Goal: Transaction & Acquisition: Purchase product/service

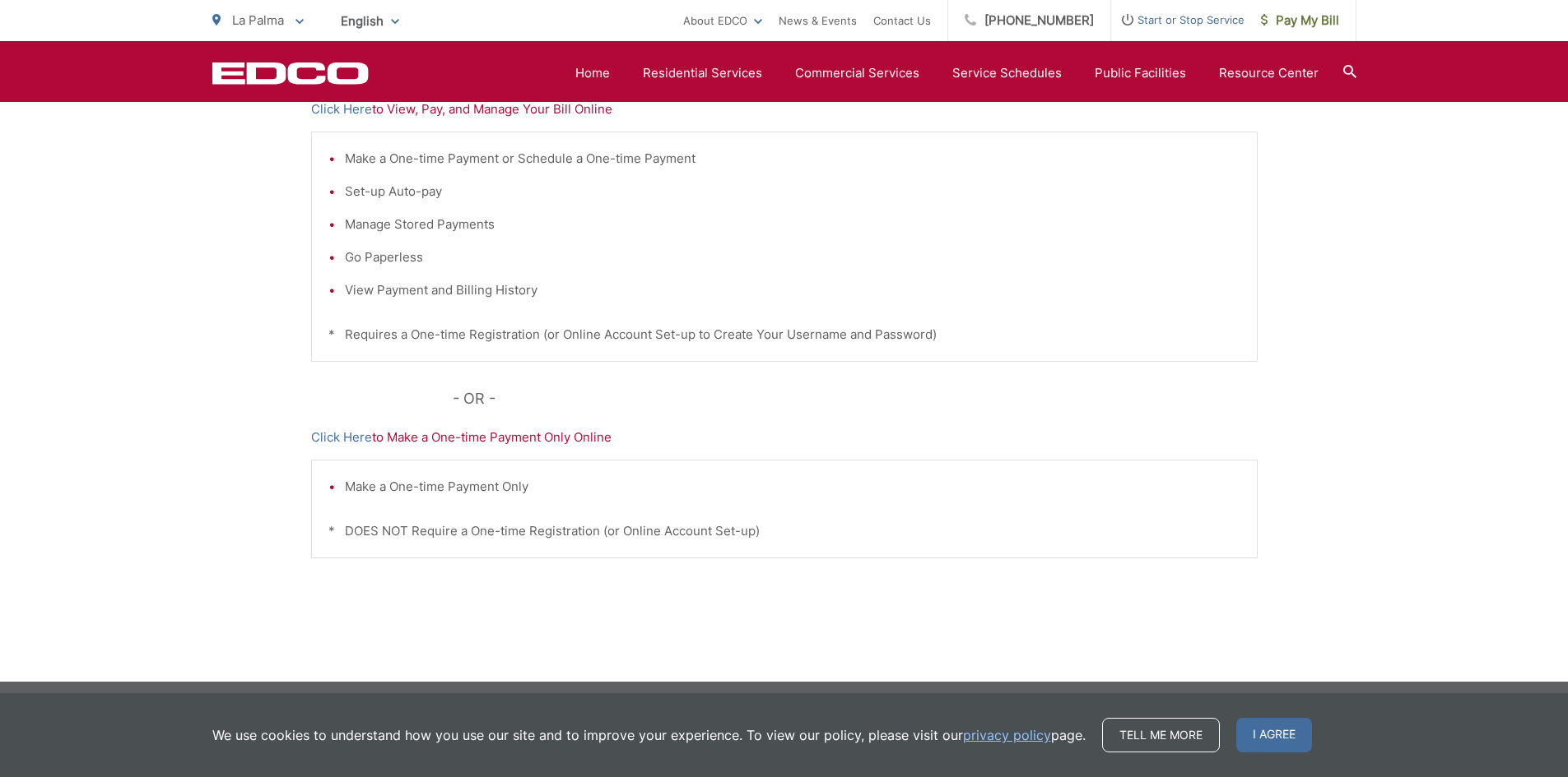
scroll to position [392, 0]
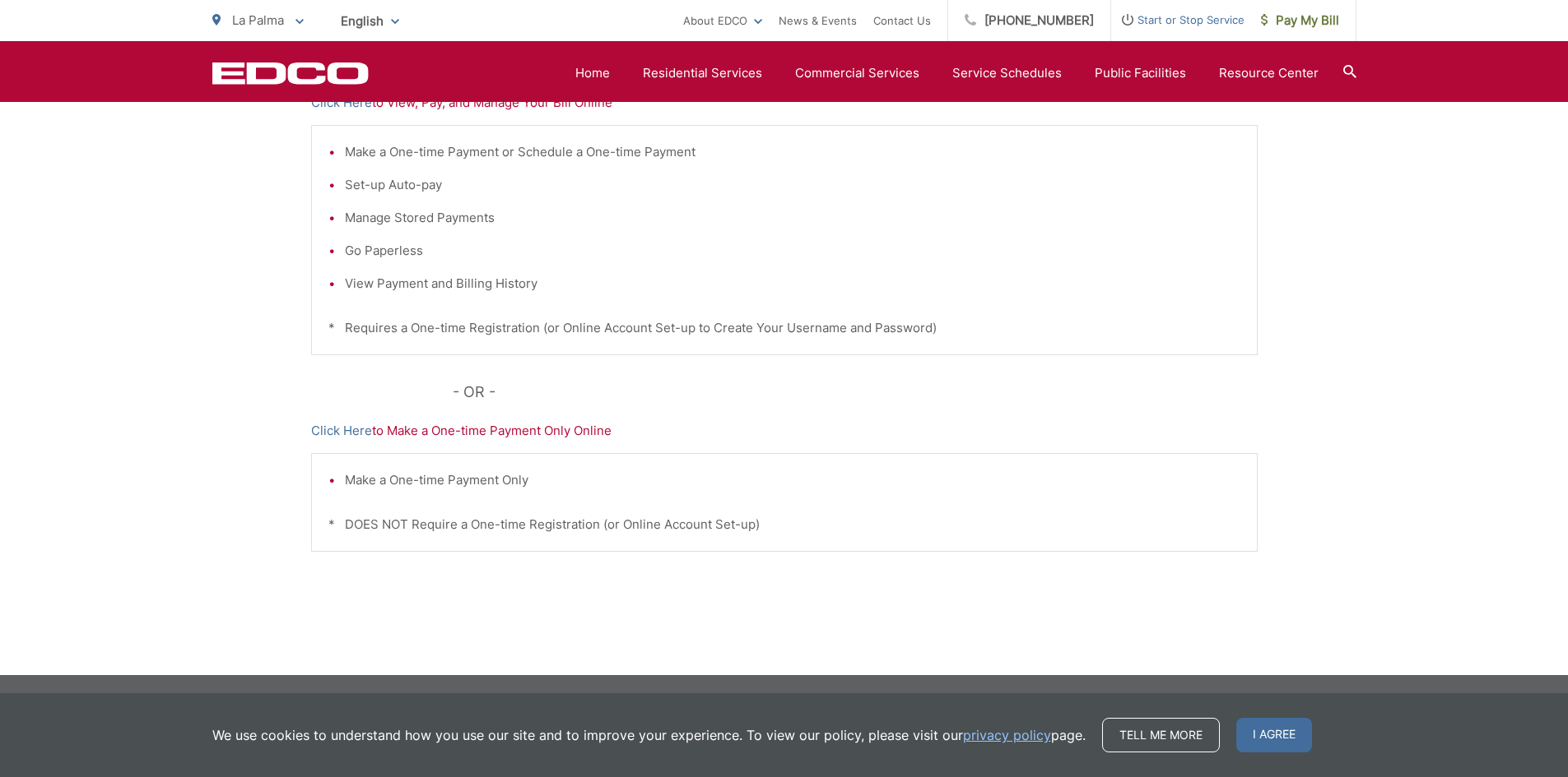
click at [465, 433] on p "Click Here to Make a One-time Payment Only Online" at bounding box center [784, 431] width 946 height 20
click at [472, 398] on p "- OR -" at bounding box center [855, 392] width 805 height 24
click at [470, 478] on li "Make a One-time Payment Only" at bounding box center [792, 480] width 896 height 20
click at [1275, 737] on span "I agree" at bounding box center [1273, 735] width 76 height 35
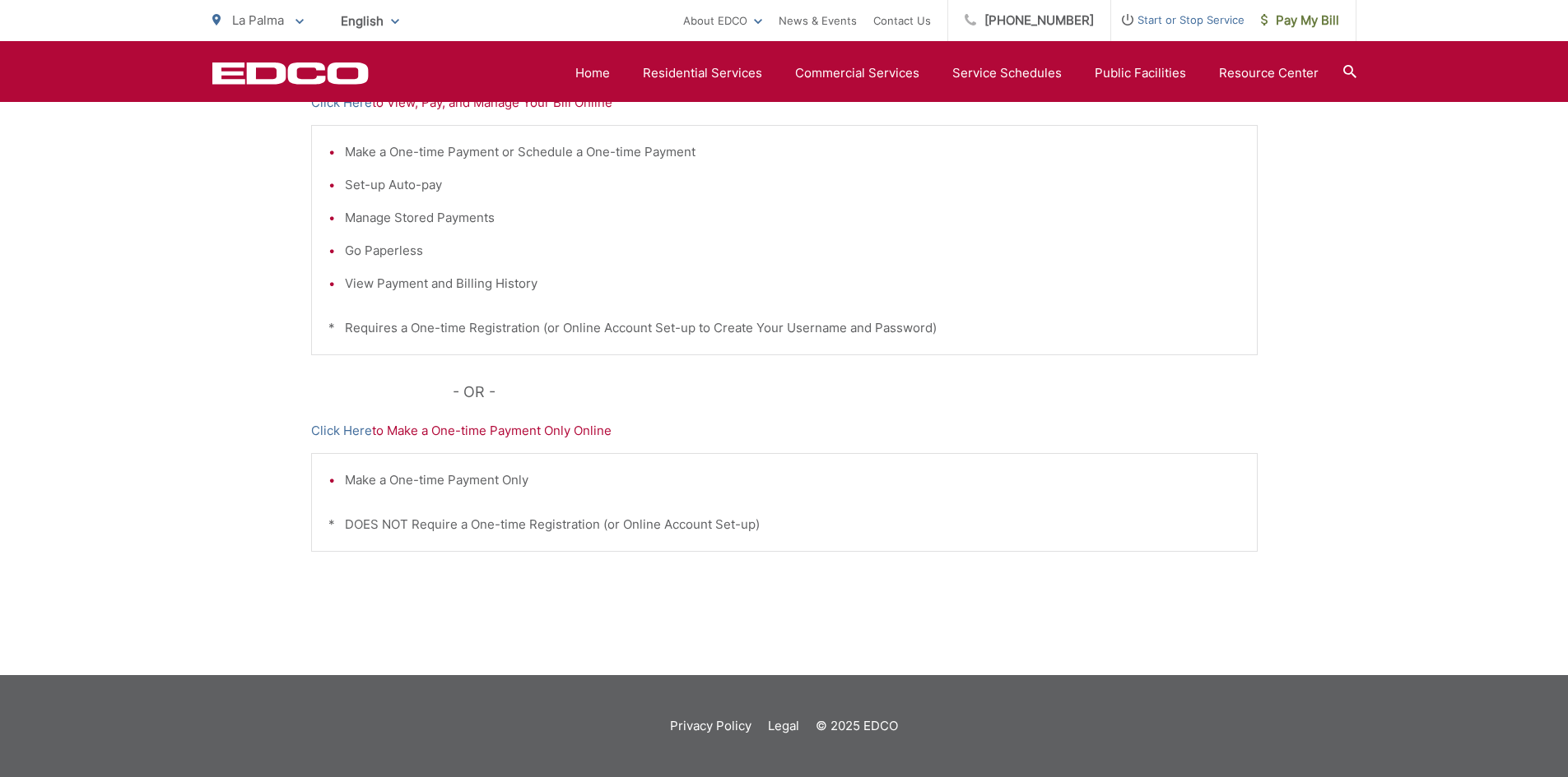
click at [614, 492] on div "Make a One-time Payment Only * DOES NOT Require a One-time Registration (or Onl…" at bounding box center [784, 502] width 946 height 99
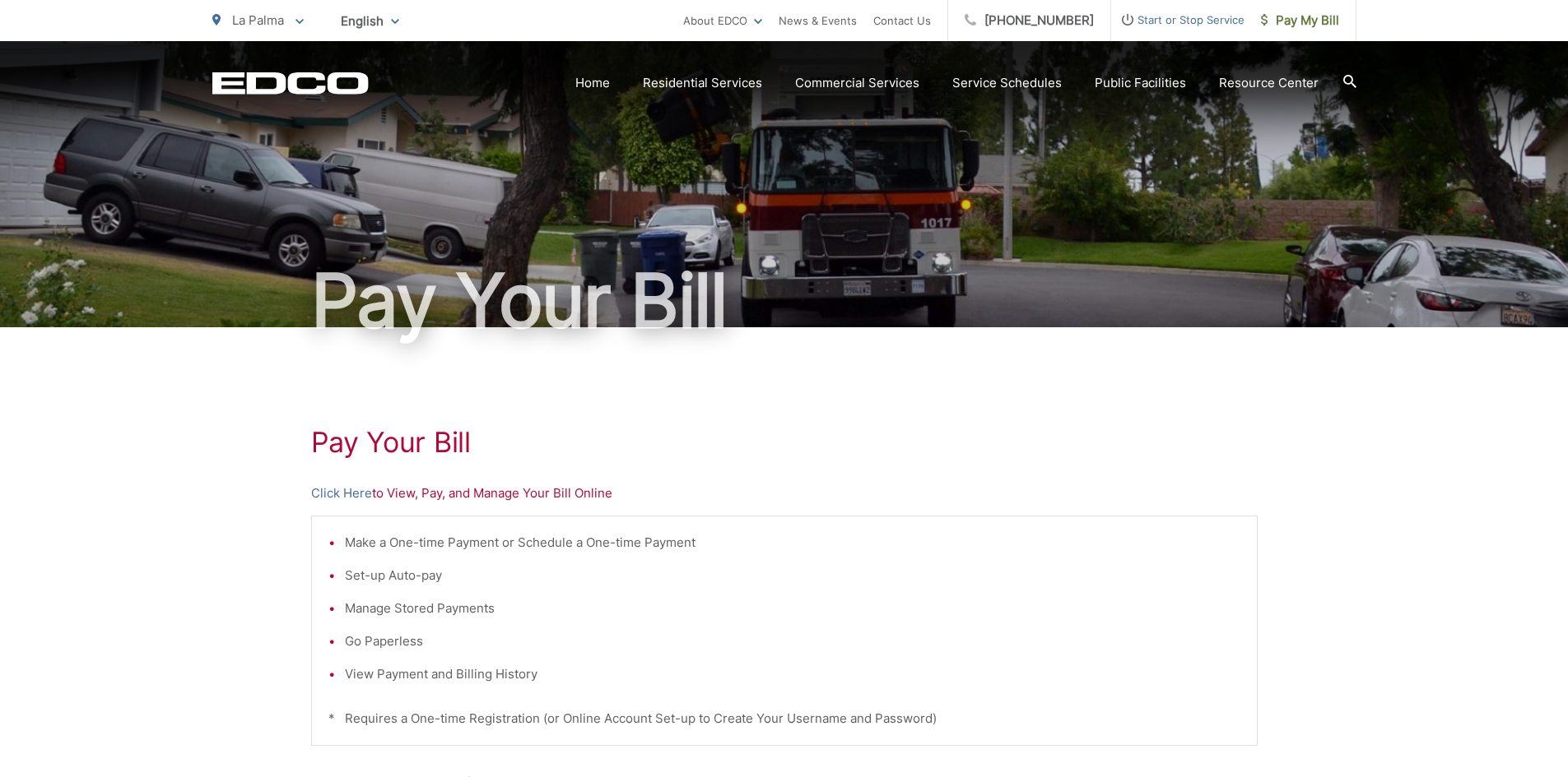
scroll to position [0, 0]
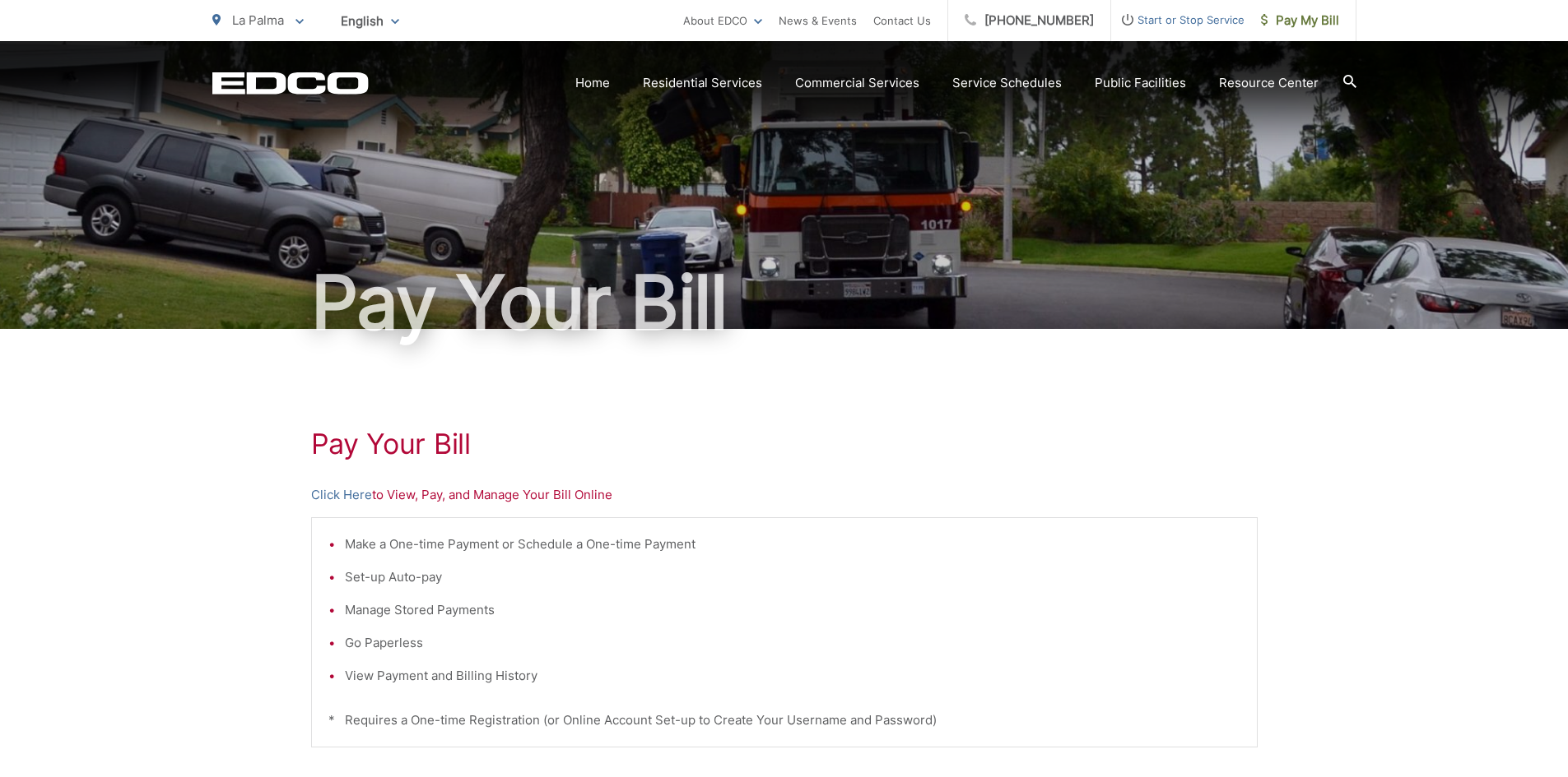
click at [298, 20] on icon at bounding box center [299, 22] width 8 height 5
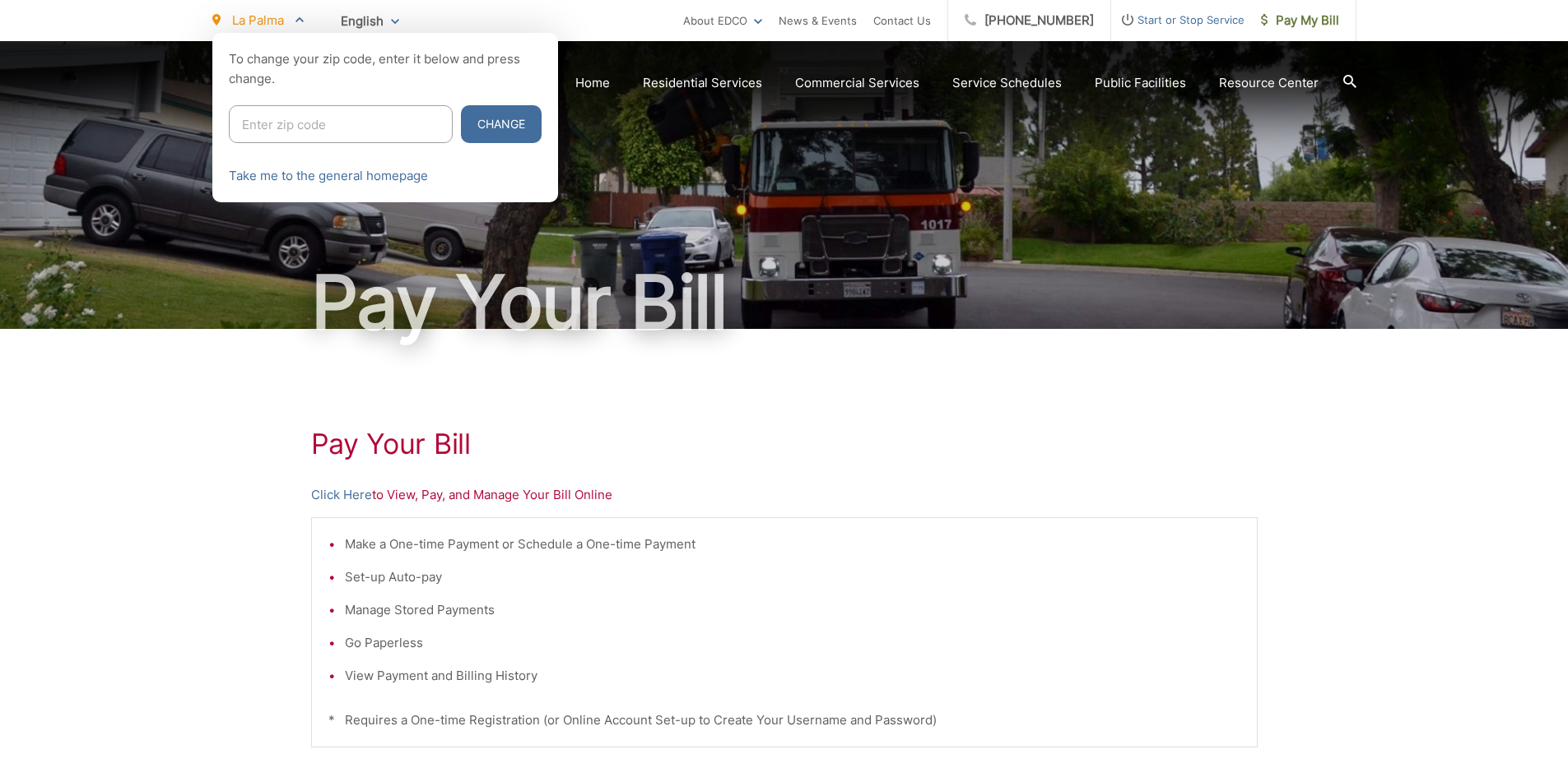
click at [348, 117] on input "Enter zip code" at bounding box center [341, 123] width 224 height 38
type input "90245"
click at [481, 122] on button "Change" at bounding box center [501, 123] width 80 height 38
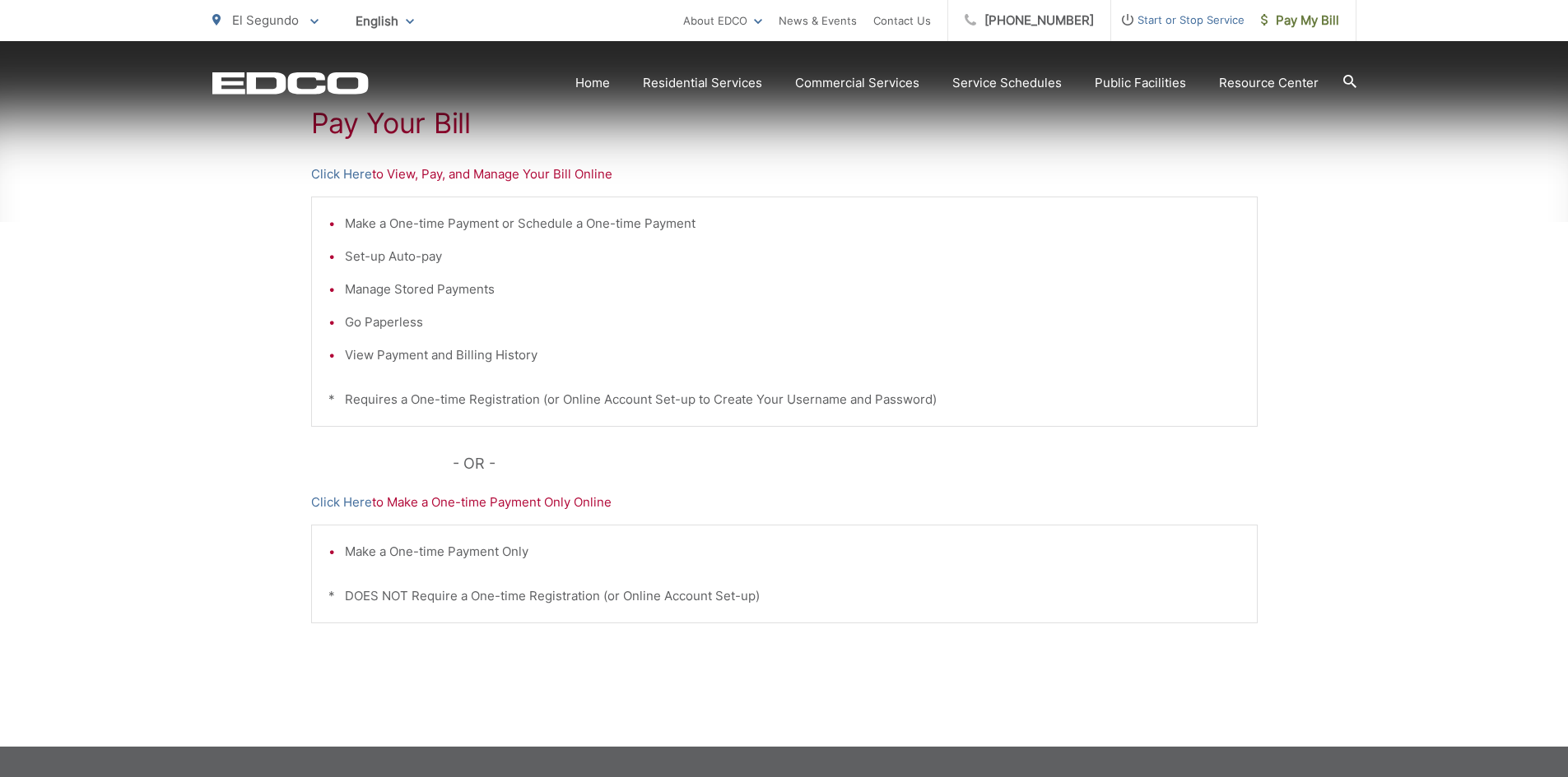
scroll to position [329, 0]
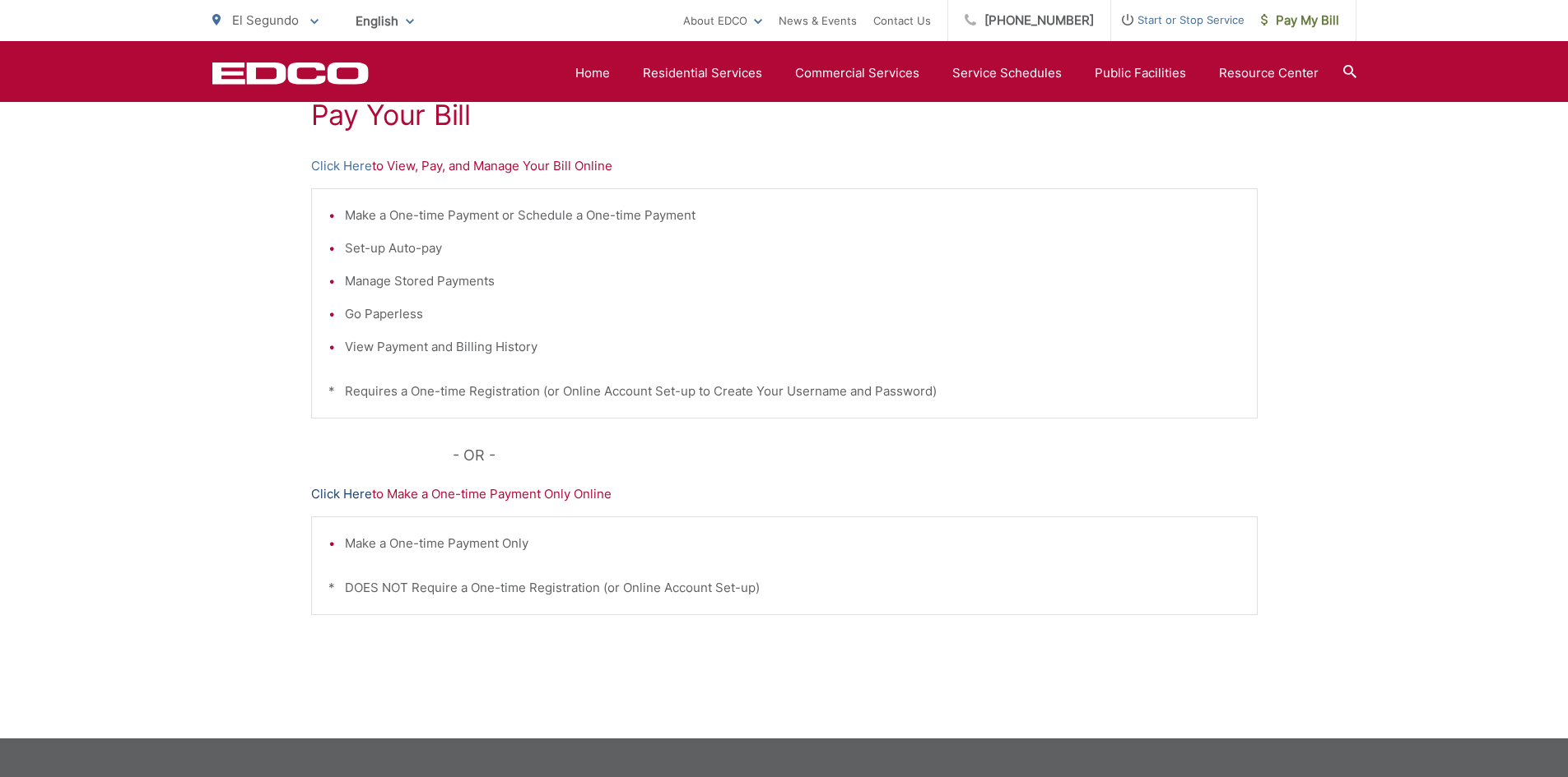
click at [338, 493] on link "Click Here" at bounding box center [342, 494] width 61 height 20
